Goal: Task Accomplishment & Management: Manage account settings

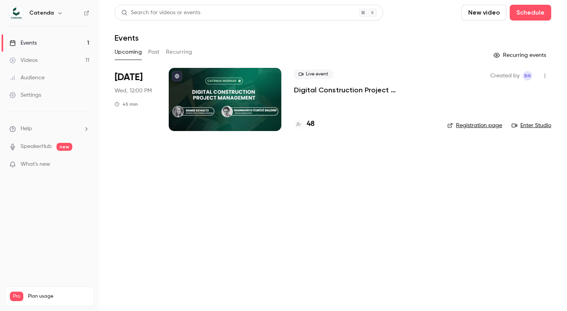
click at [319, 89] on p "Digital Construction Project Management" at bounding box center [364, 89] width 141 height 9
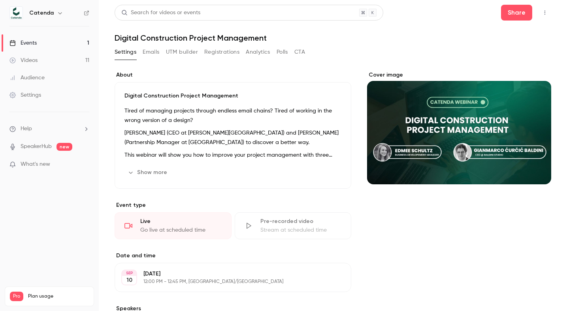
click at [209, 48] on button "Registrations" at bounding box center [221, 52] width 35 height 13
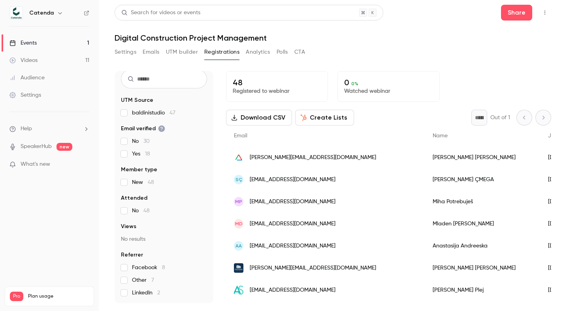
click at [371, 43] on div "Search for videos or events Share Digital Construction Project Management Setti…" at bounding box center [333, 154] width 437 height 299
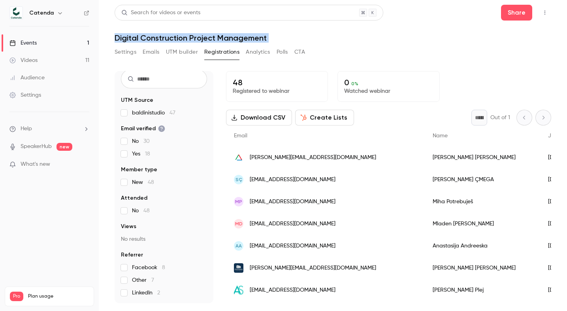
drag, startPoint x: 364, startPoint y: 48, endPoint x: 251, endPoint y: 28, distance: 114.0
click at [252, 28] on div "Search for videos or events Share Digital Construction Project Management Setti…" at bounding box center [333, 154] width 437 height 299
click at [106, 37] on main "Search for videos or events Share Digital Construction Project Management Setti…" at bounding box center [333, 155] width 468 height 311
